Goal: Information Seeking & Learning: Check status

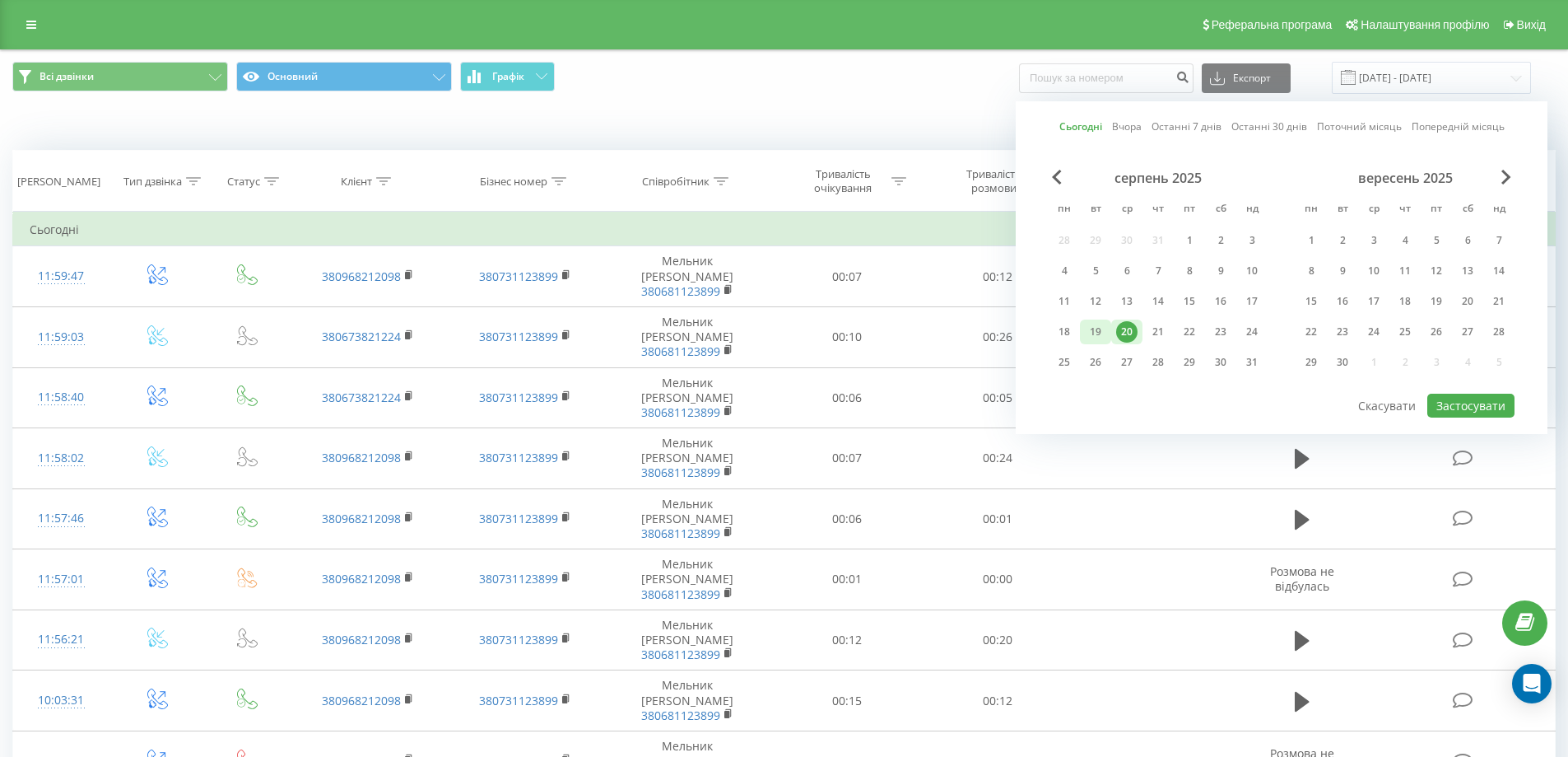
click at [1096, 330] on div "19" at bounding box center [1096, 332] width 21 height 21
drag, startPoint x: 1483, startPoint y: 401, endPoint x: 1407, endPoint y: 393, distance: 76.4
click at [1482, 400] on button "Застосувати" at bounding box center [1470, 405] width 87 height 23
type input "[DATE] - [DATE]"
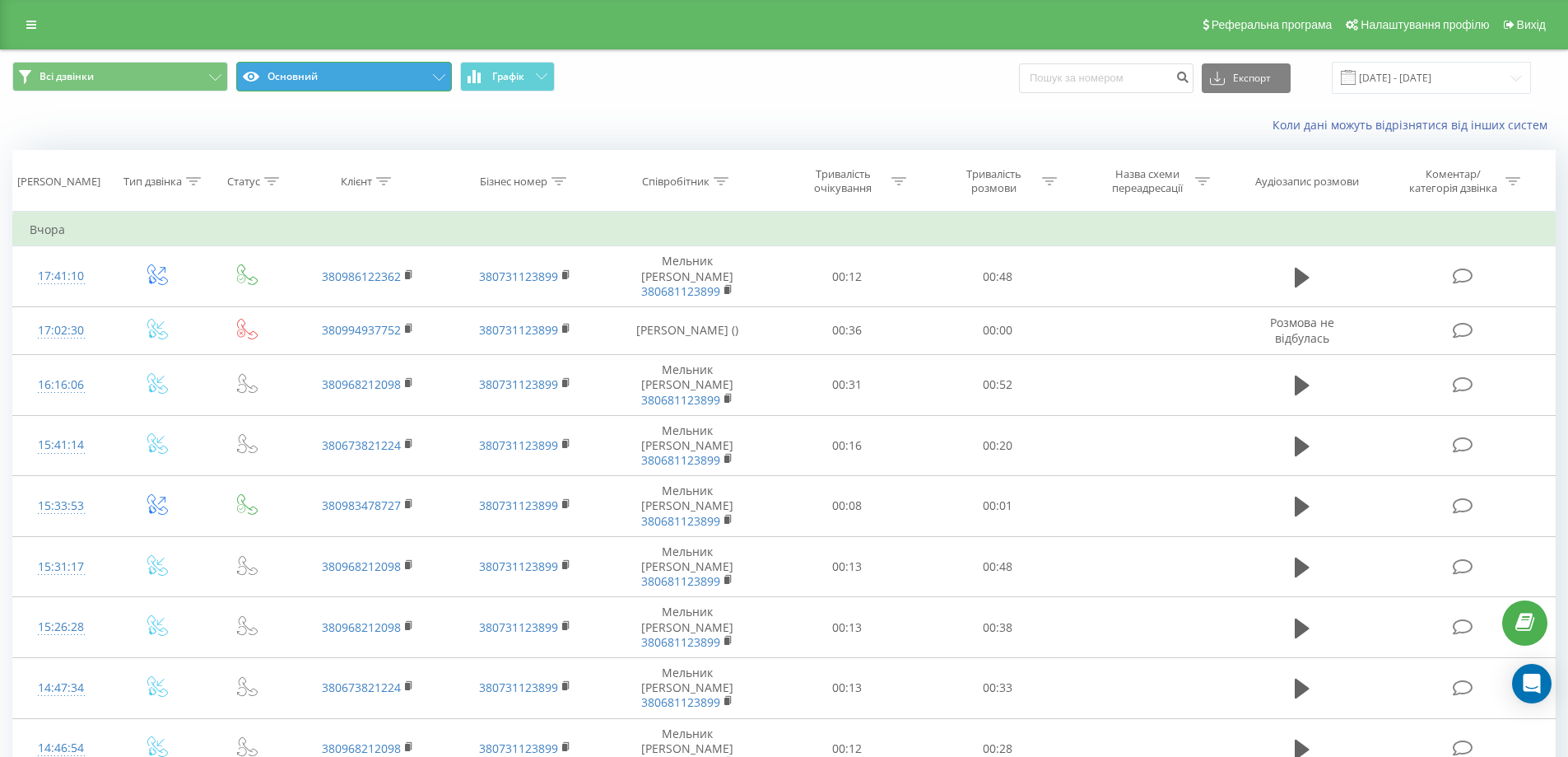
click at [419, 82] on button "Основний" at bounding box center [343, 76] width 216 height 29
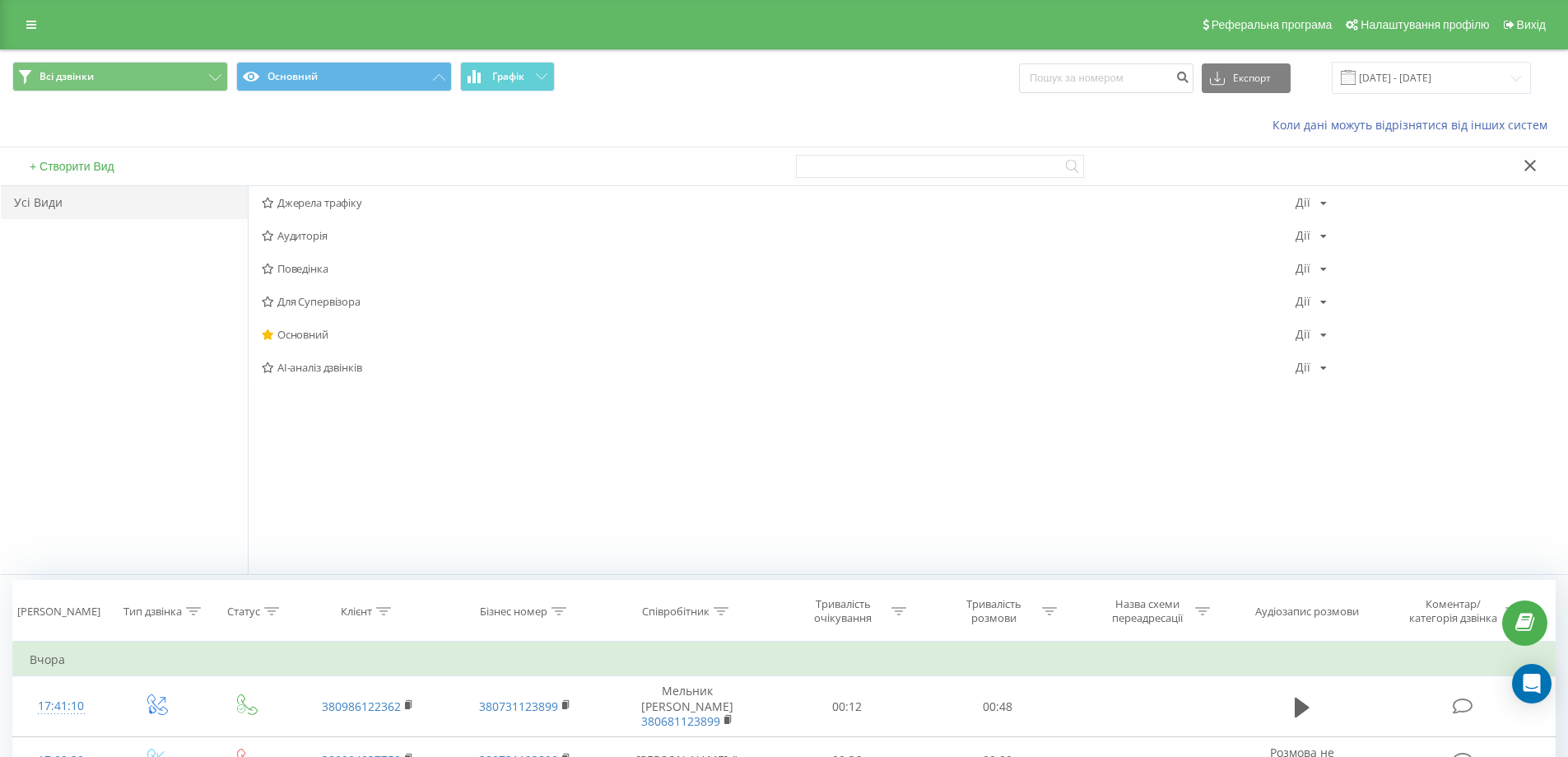
drag, startPoint x: 296, startPoint y: 197, endPoint x: 374, endPoint y: 248, distance: 93.2
click at [296, 199] on span "Джерела трафіку" at bounding box center [778, 203] width 1034 height 12
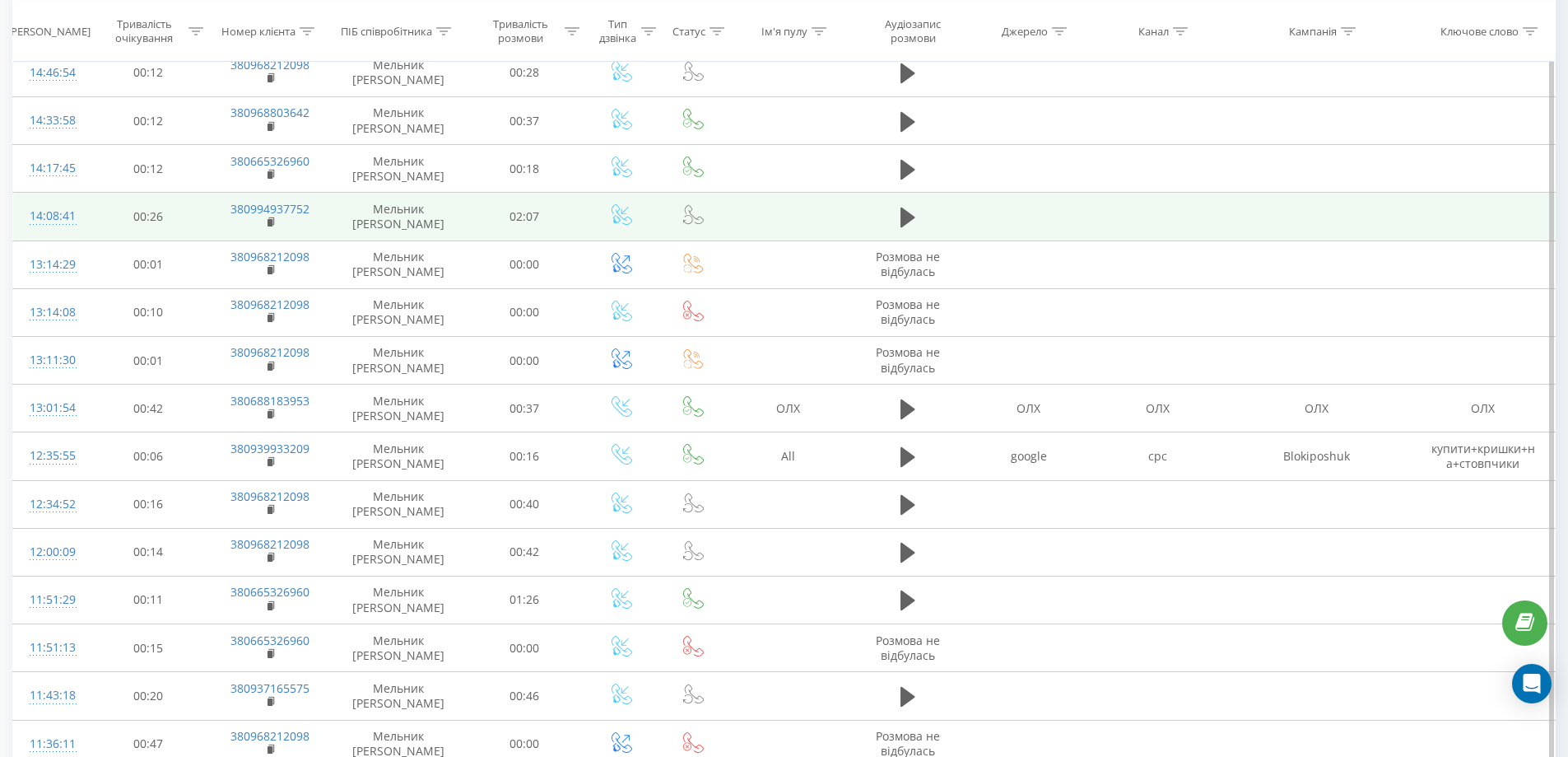
scroll to position [749, 0]
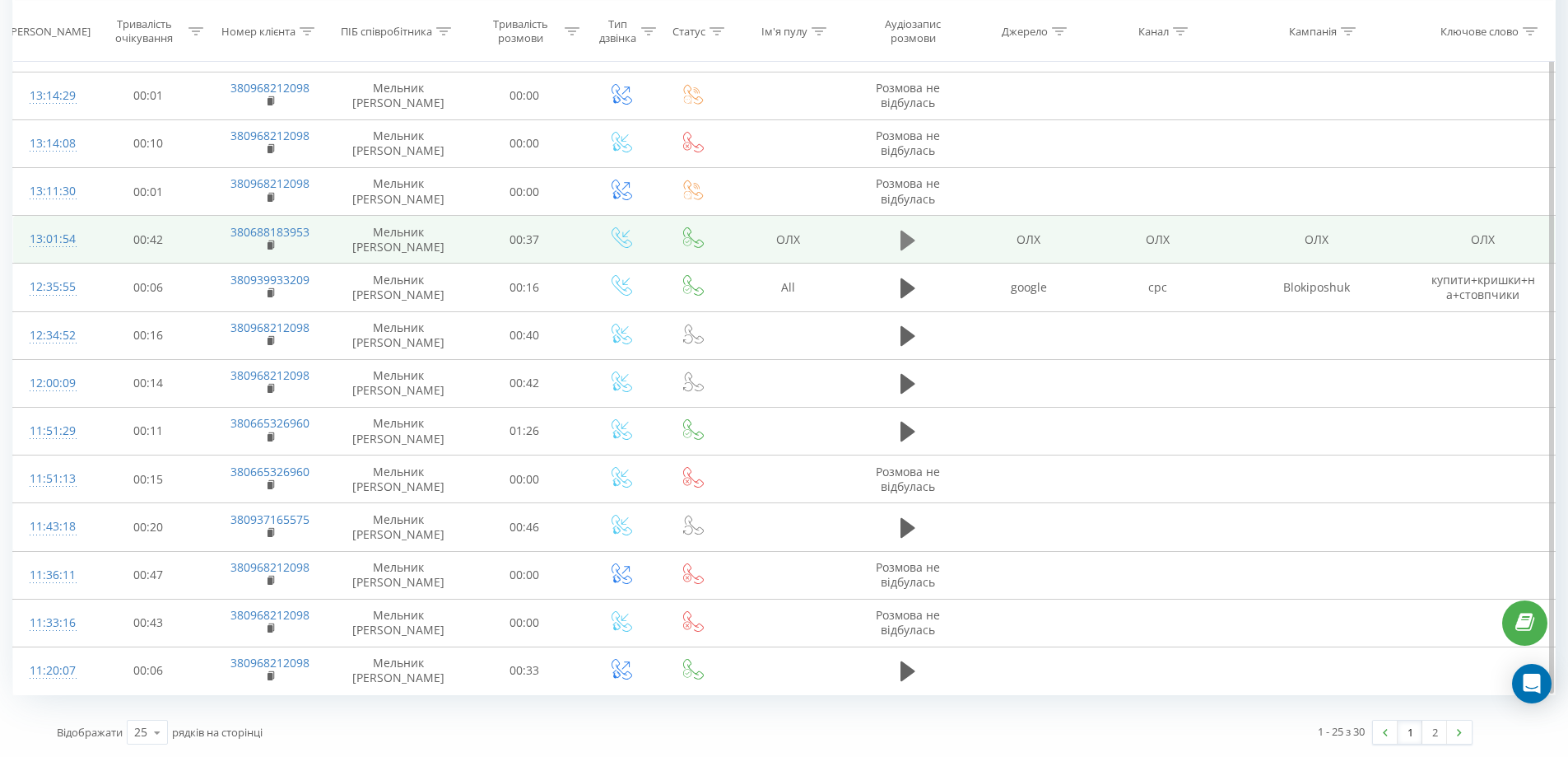
click at [906, 241] on icon at bounding box center [907, 240] width 15 height 20
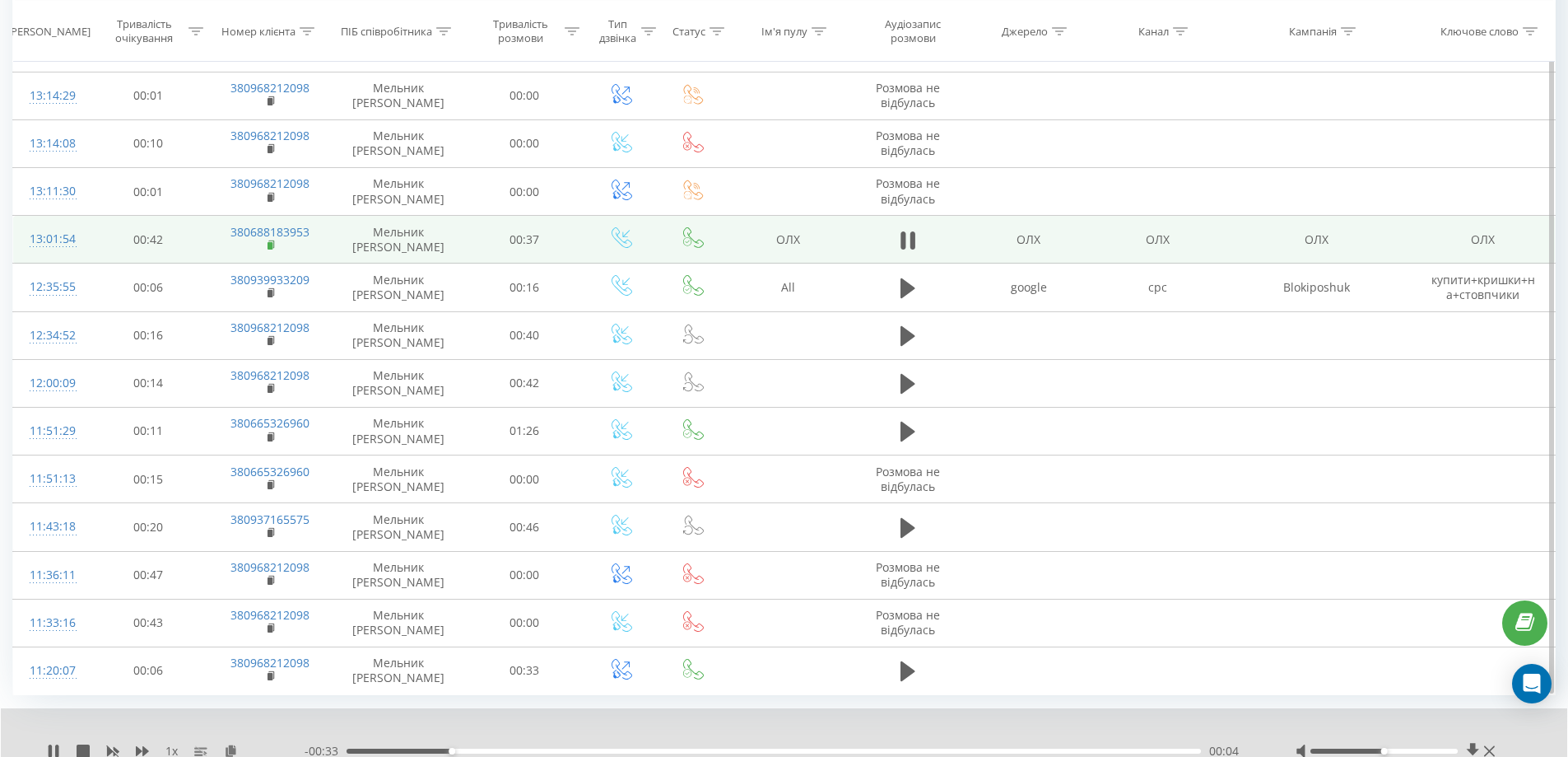
click at [272, 247] on rect at bounding box center [269, 246] width 5 height 8
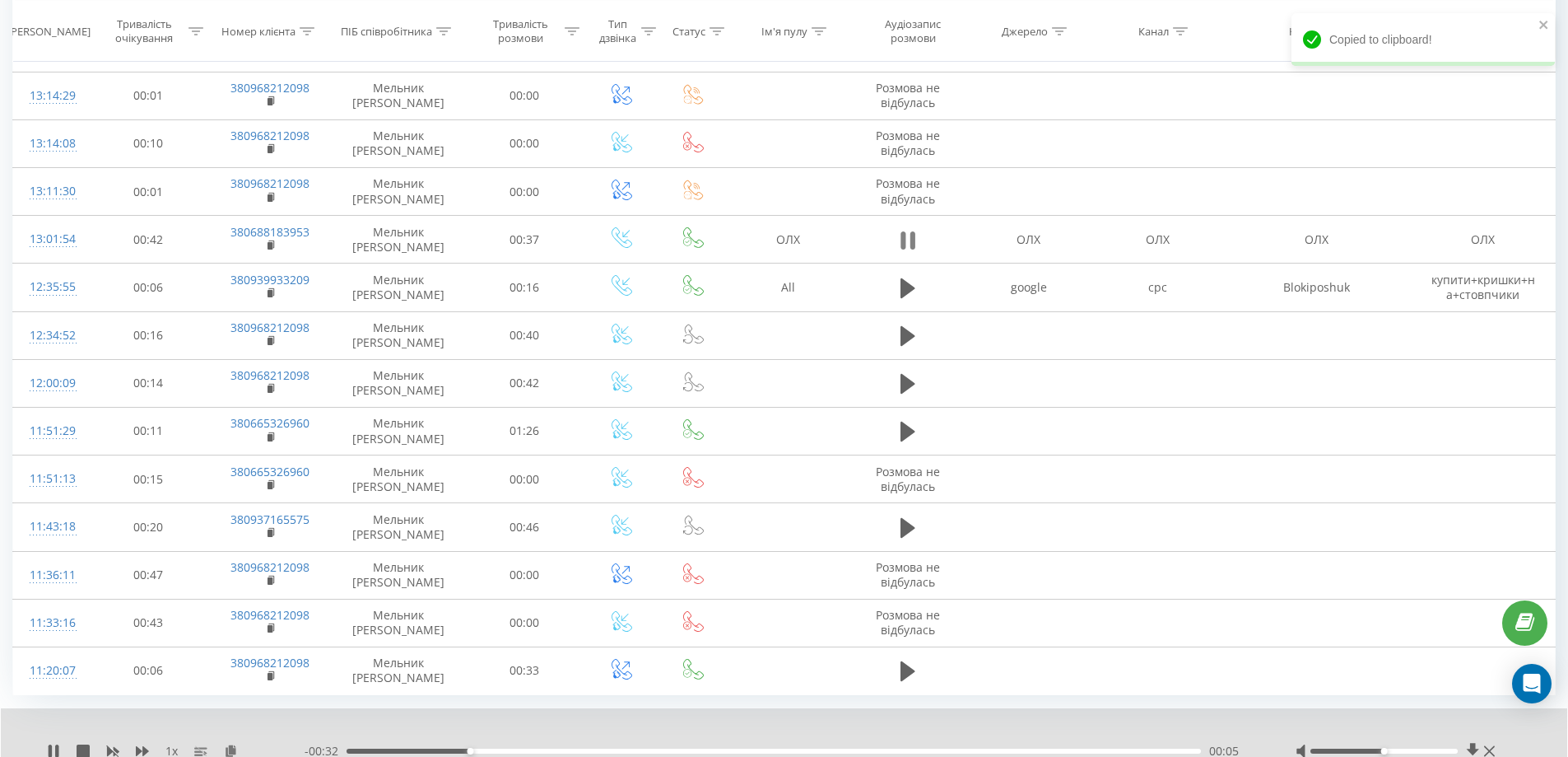
click at [909, 237] on icon at bounding box center [907, 241] width 15 height 23
